Goal: Information Seeking & Learning: Learn about a topic

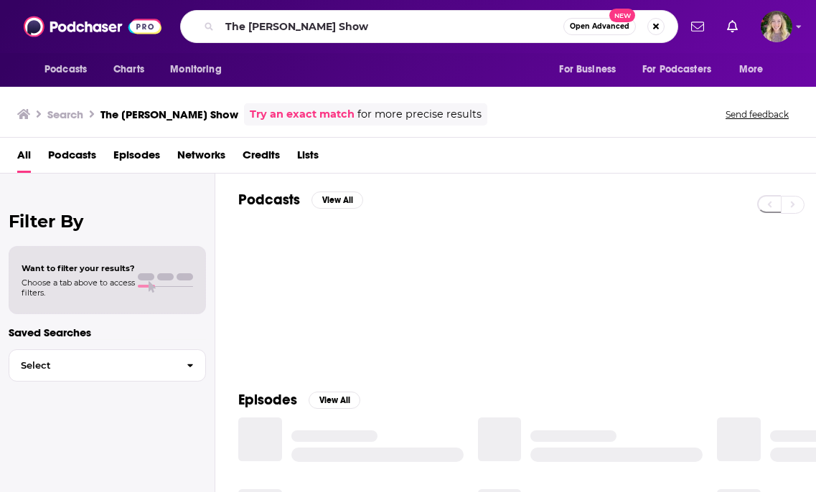
click at [309, 24] on input "The [PERSON_NAME] Show" at bounding box center [392, 26] width 344 height 23
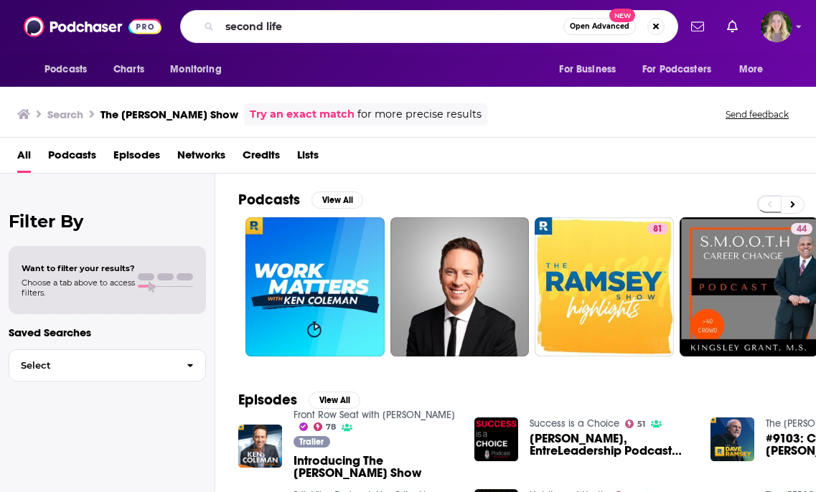
type input "second life"
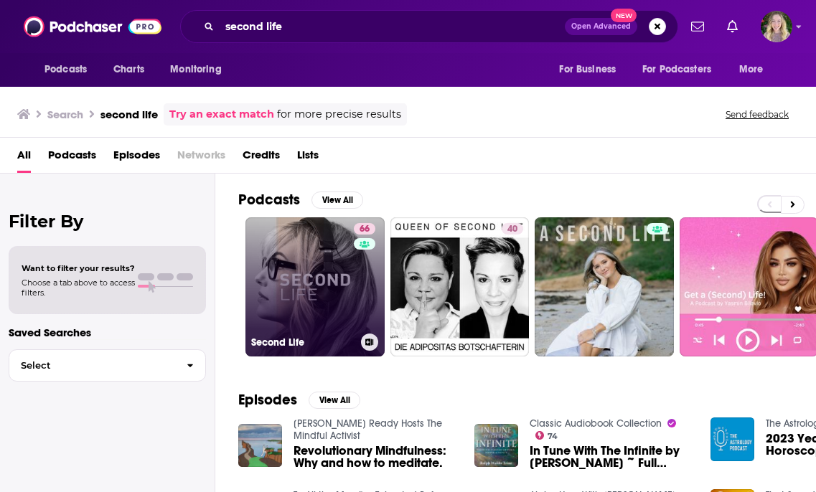
click at [343, 316] on link "66 Second Life" at bounding box center [314, 286] width 139 height 139
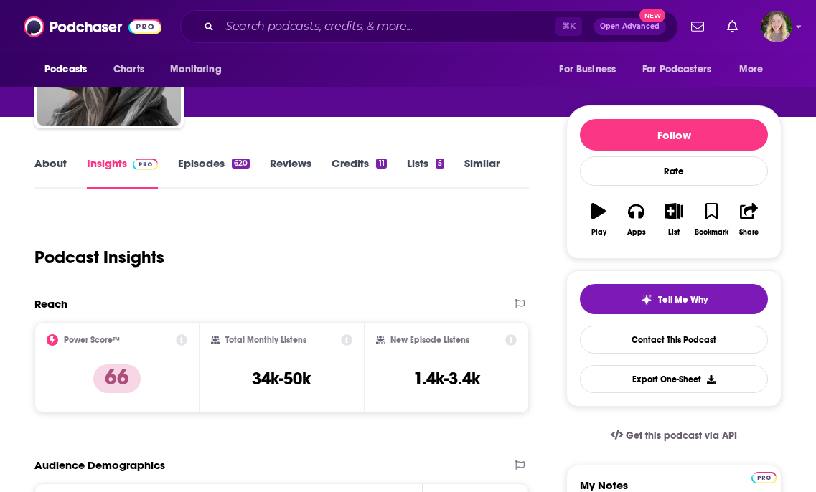
scroll to position [240, 0]
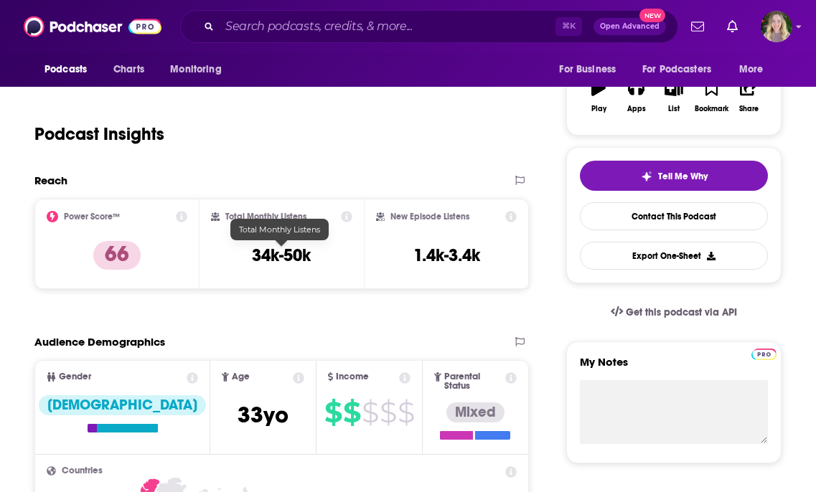
click at [293, 261] on h3 "34k-50k" at bounding box center [281, 256] width 59 height 22
copy div "34k-50k"
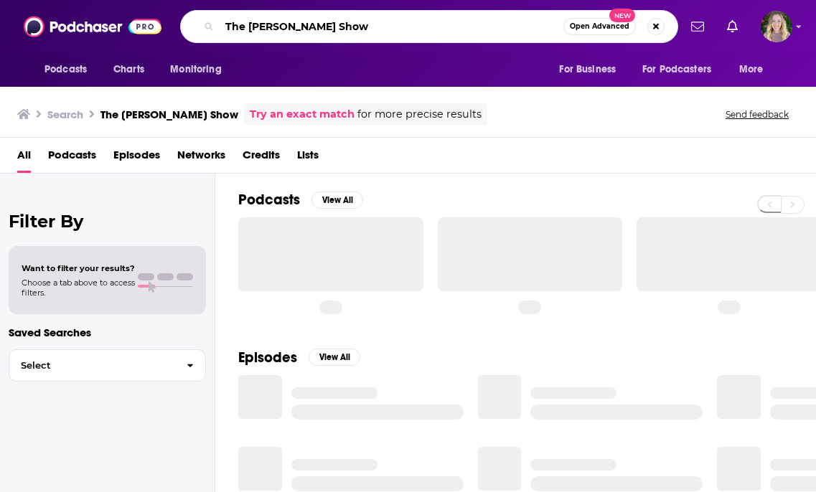
click at [264, 30] on input "The [PERSON_NAME] Show" at bounding box center [392, 26] width 344 height 23
paste input "No Free Lunch"
type input "No Free Lunch"
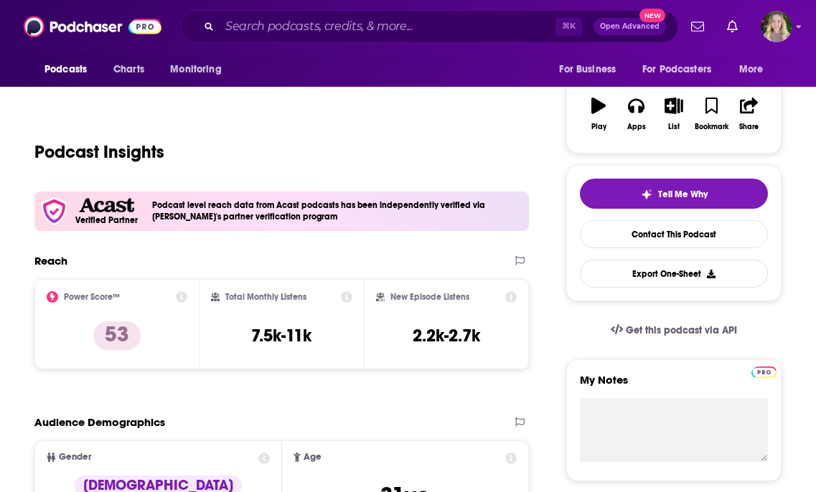
scroll to position [149, 0]
